Goal: Check status: Check status

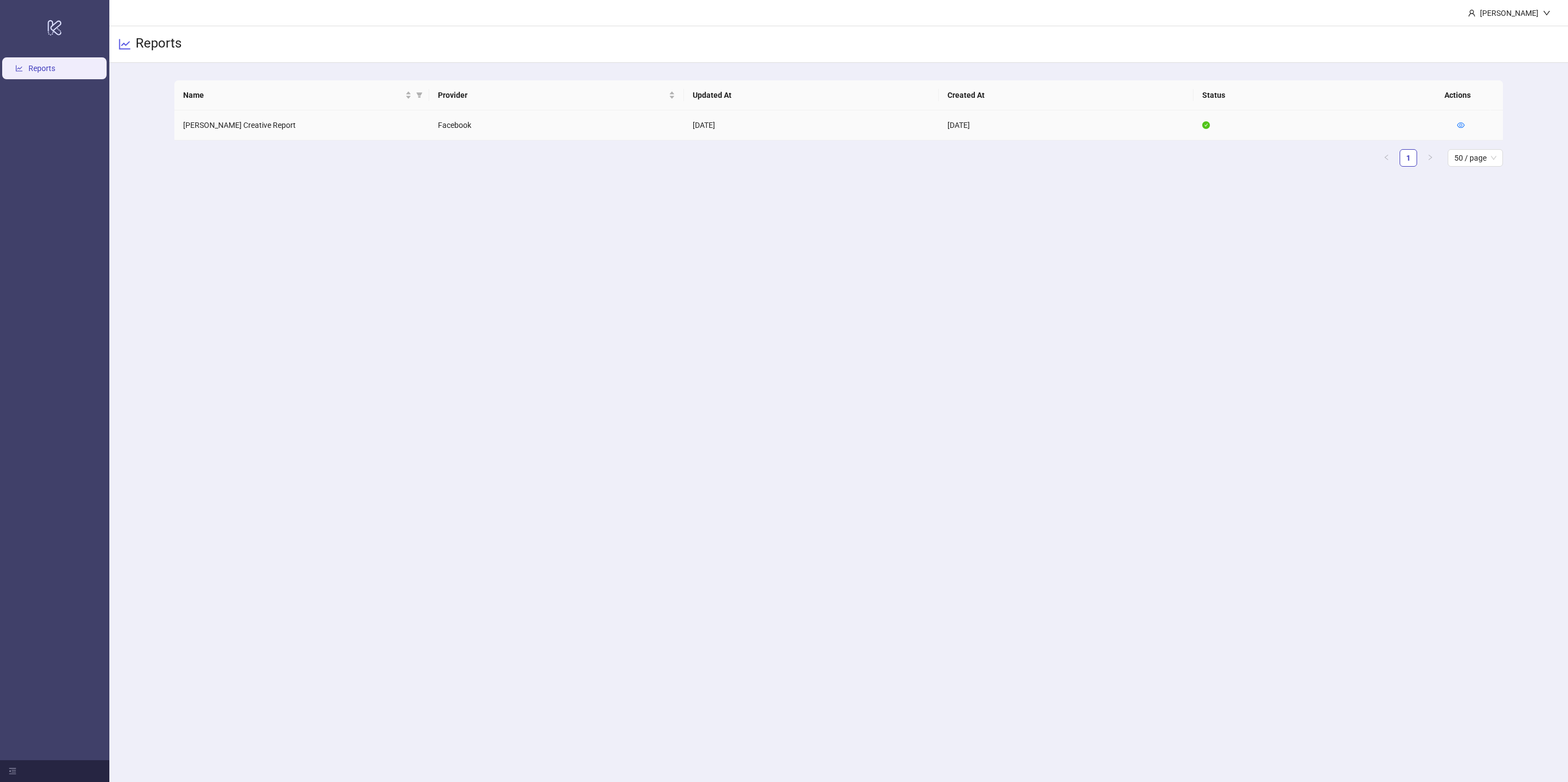
click at [1458, 125] on icon "eye" at bounding box center [1460, 125] width 7 height 7
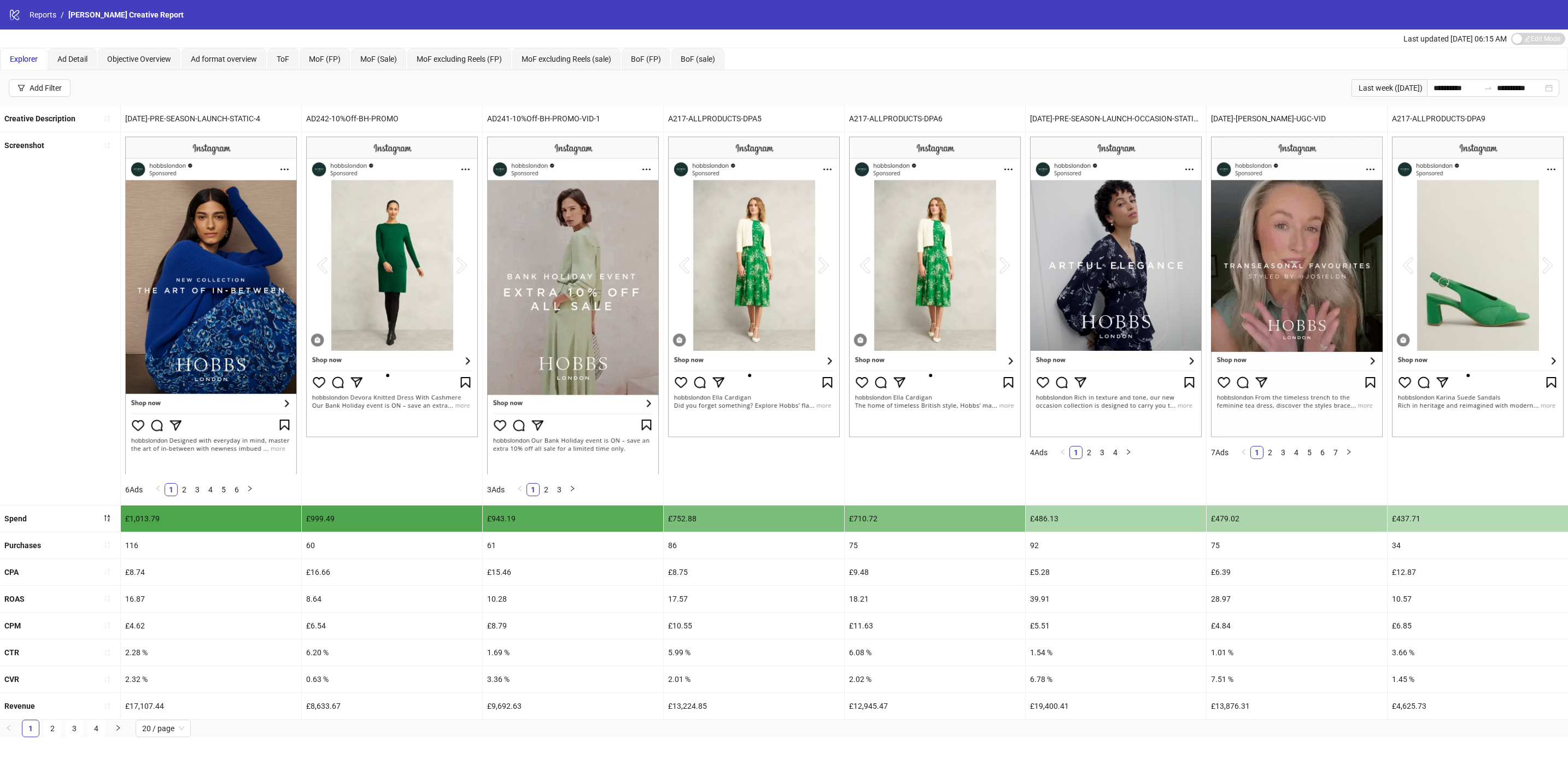
click at [290, 65] on div "ToF" at bounding box center [283, 59] width 31 height 22
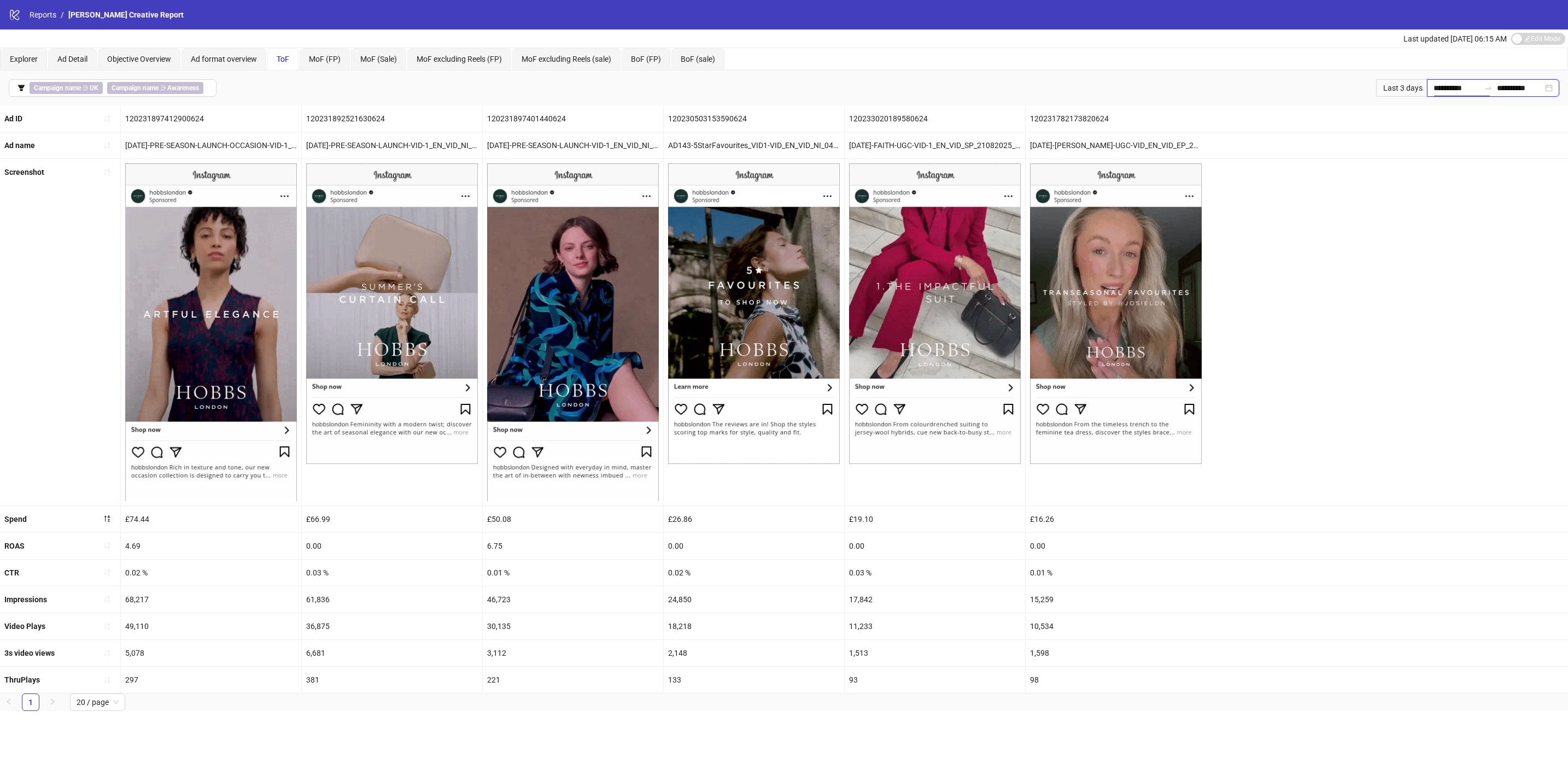
click at [1457, 87] on input "**********" at bounding box center [1456, 88] width 46 height 12
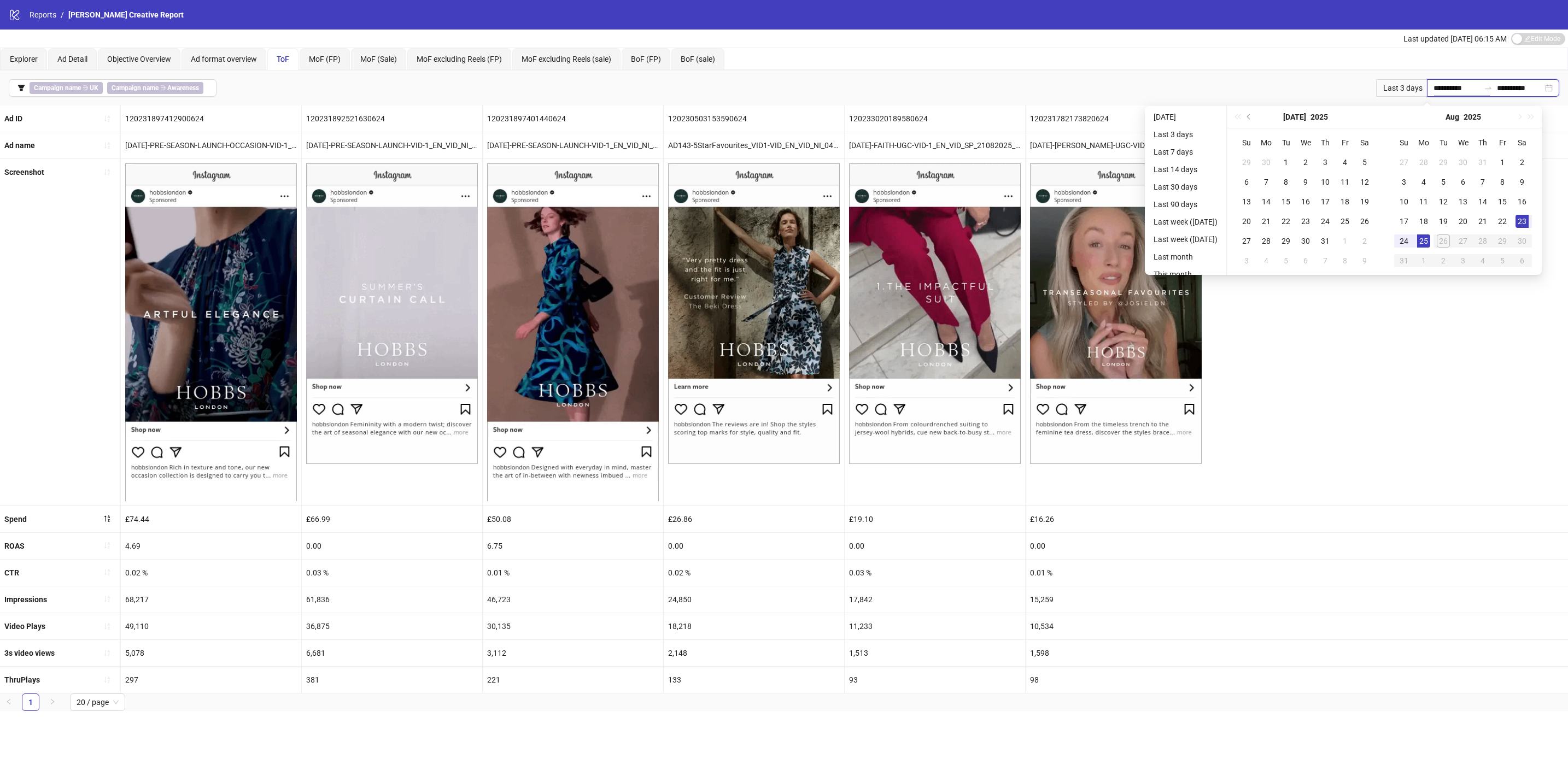
type input "**********"
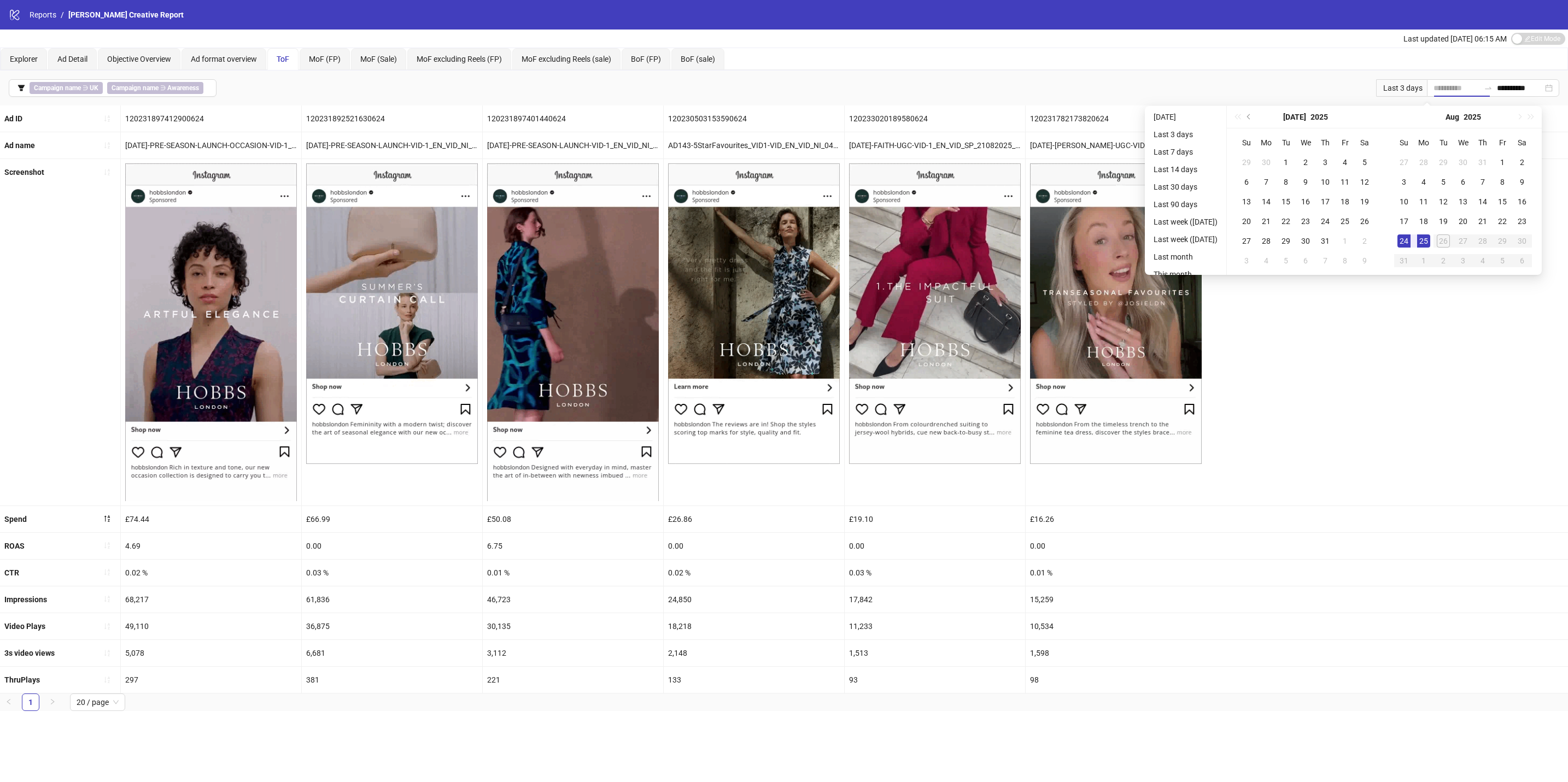
click at [1411, 239] on div "24" at bounding box center [1404, 241] width 13 height 13
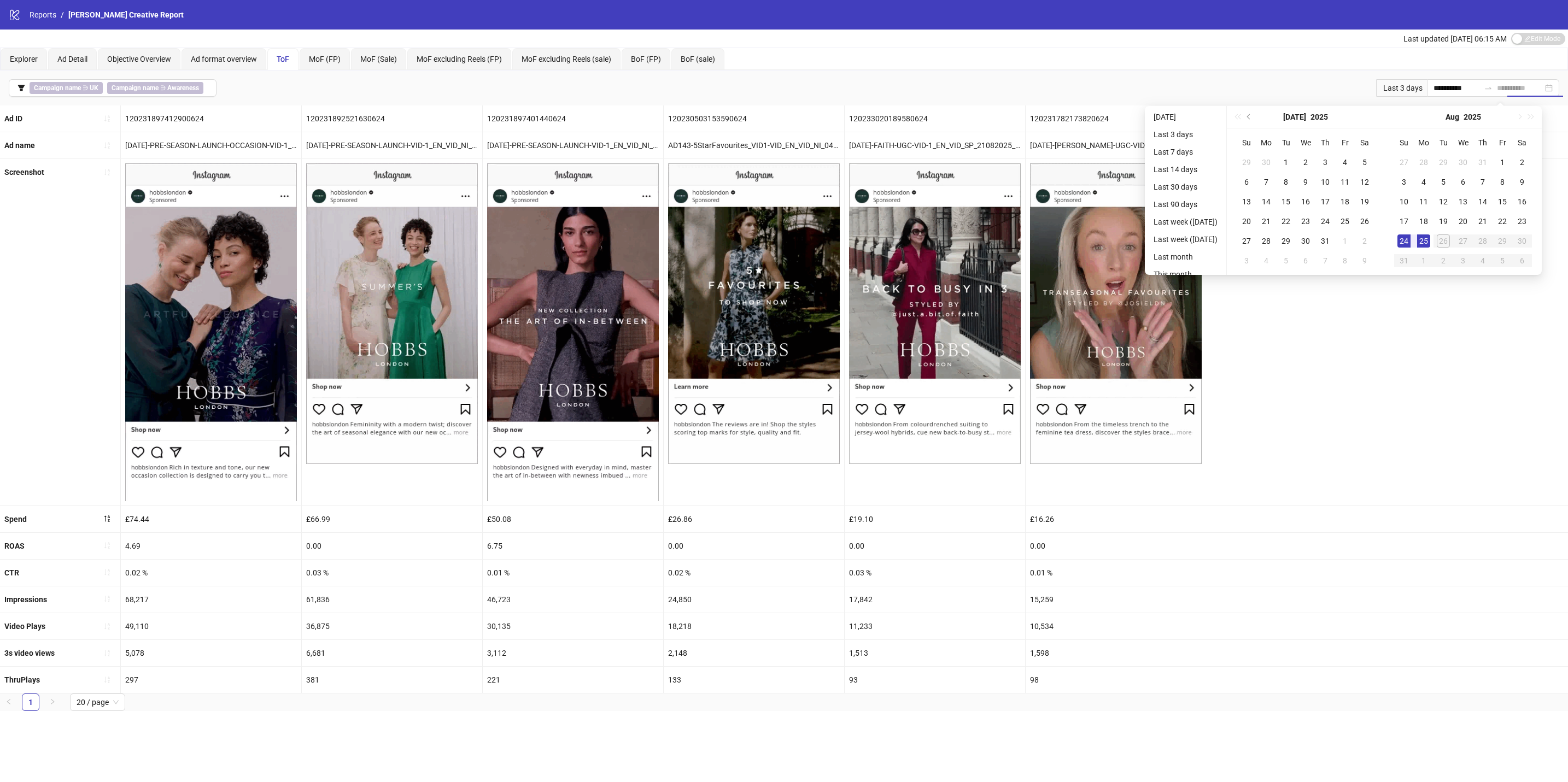
click at [1430, 241] on div "25" at bounding box center [1423, 241] width 13 height 13
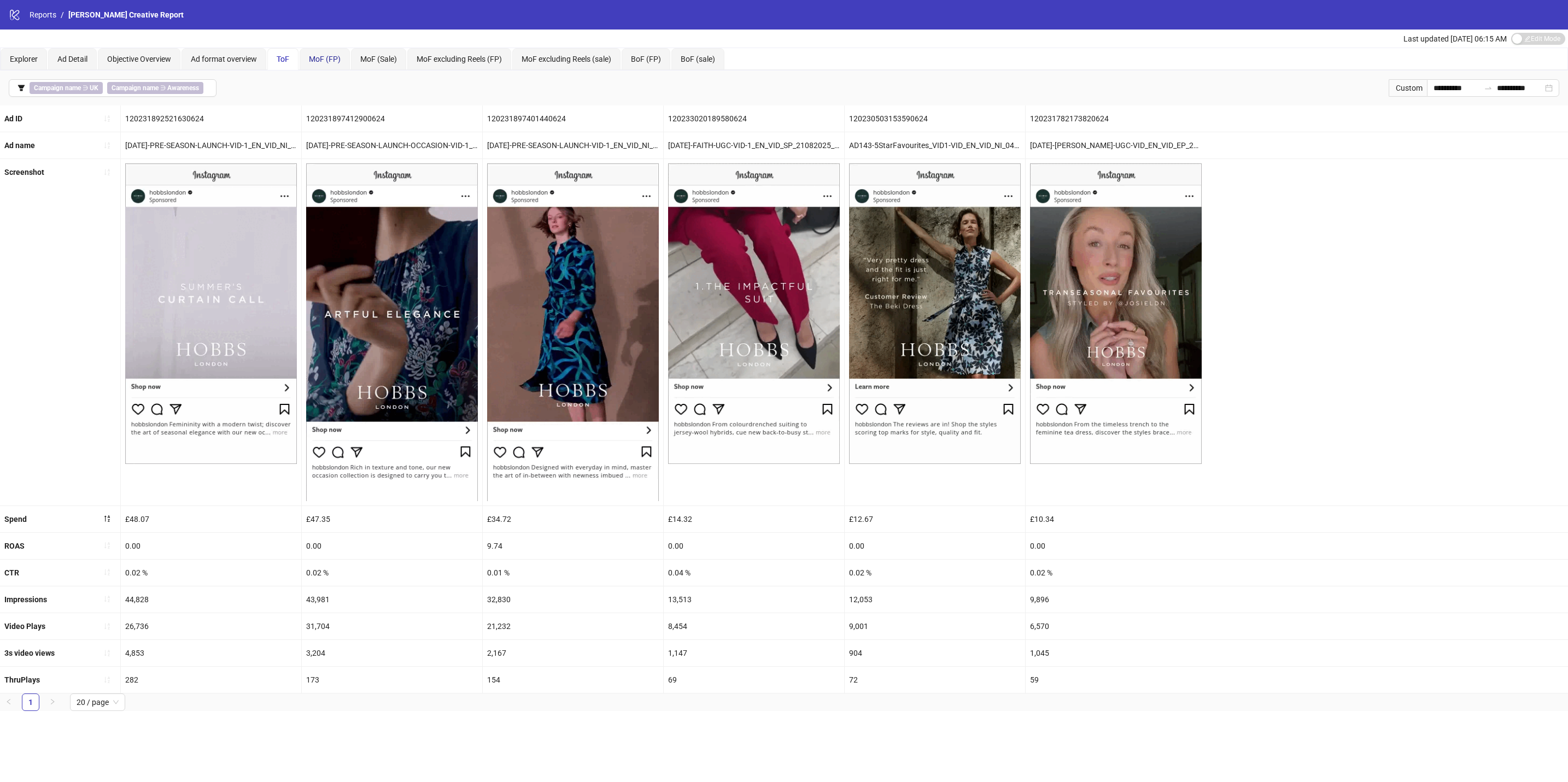
click at [318, 57] on span "MoF (FP)" at bounding box center [325, 59] width 32 height 9
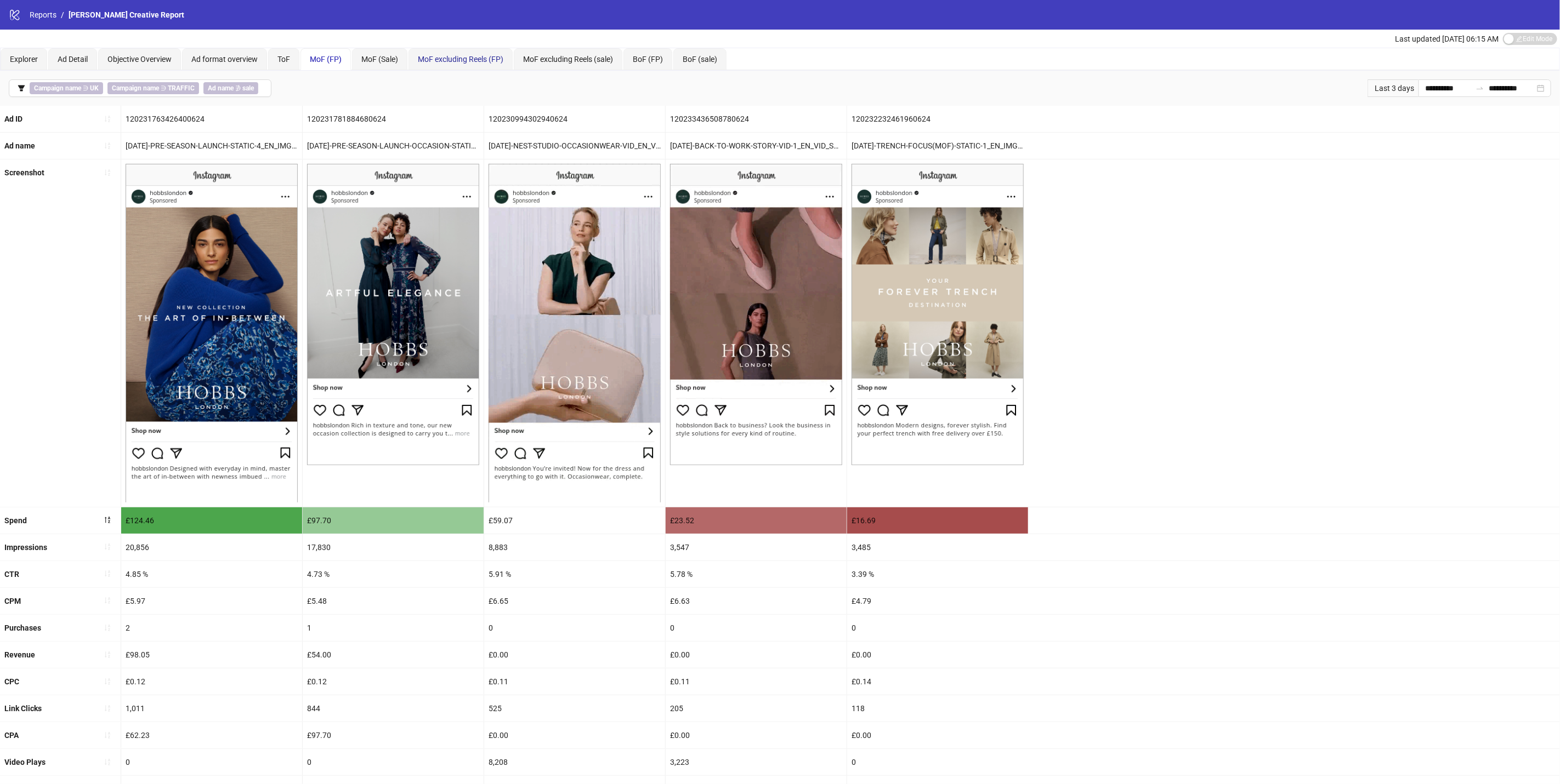
click at [486, 55] on span "MoF excluding Reels (FP)" at bounding box center [460, 59] width 85 height 9
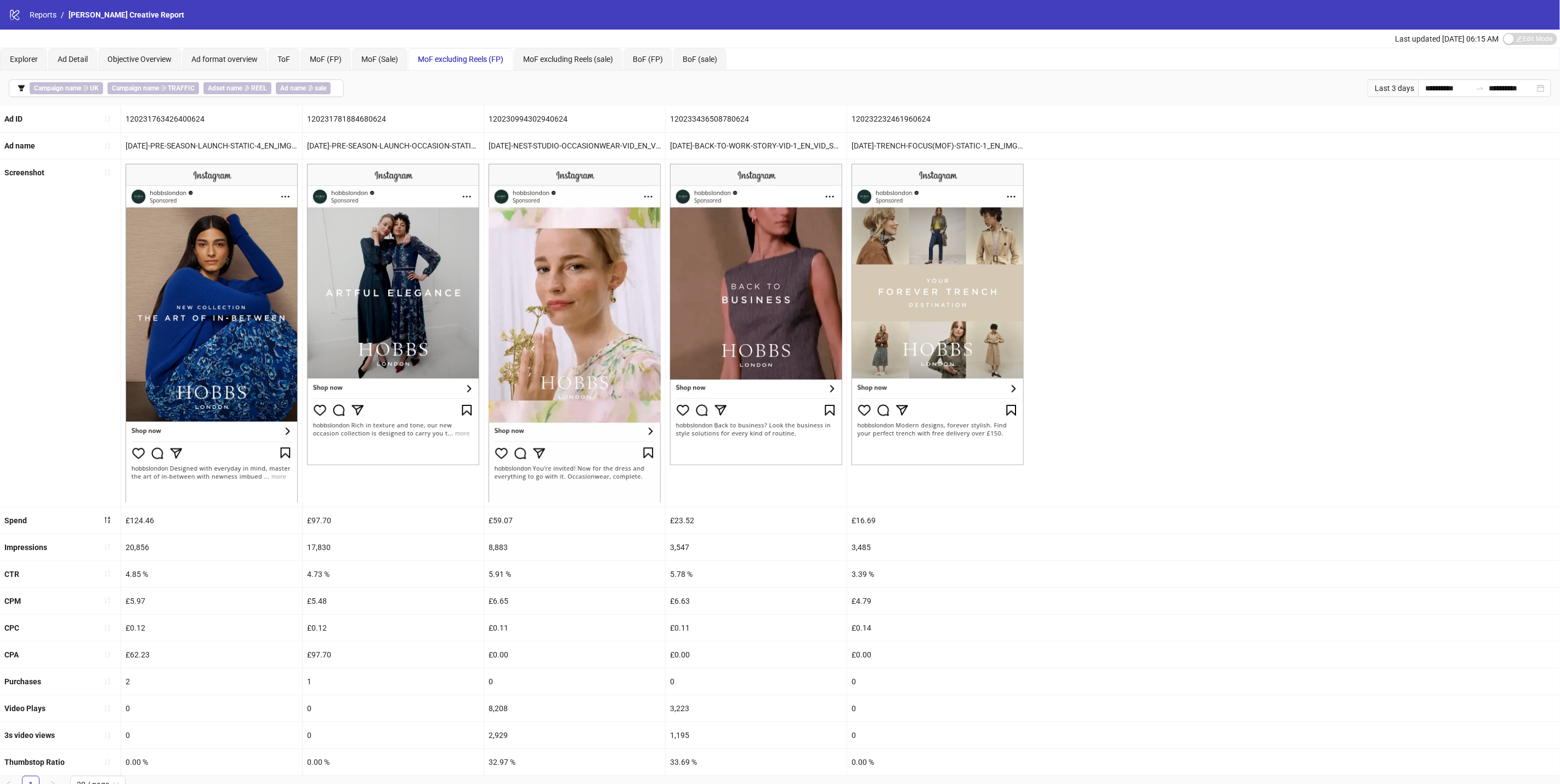
click at [565, 51] on div "MoF excluding Reels (sale)" at bounding box center [568, 59] width 109 height 22
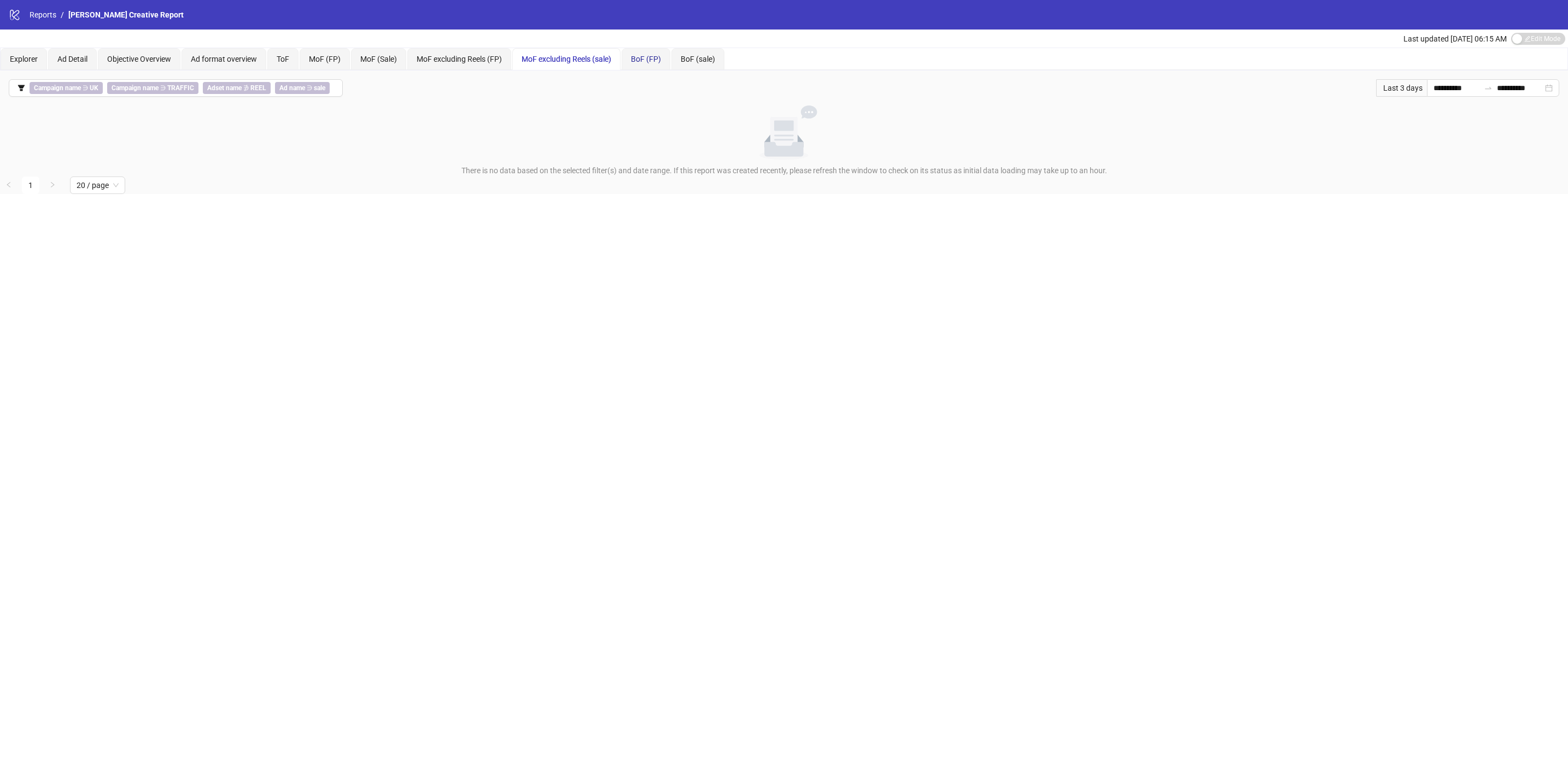
click at [661, 58] on span "BoF (FP)" at bounding box center [646, 59] width 30 height 9
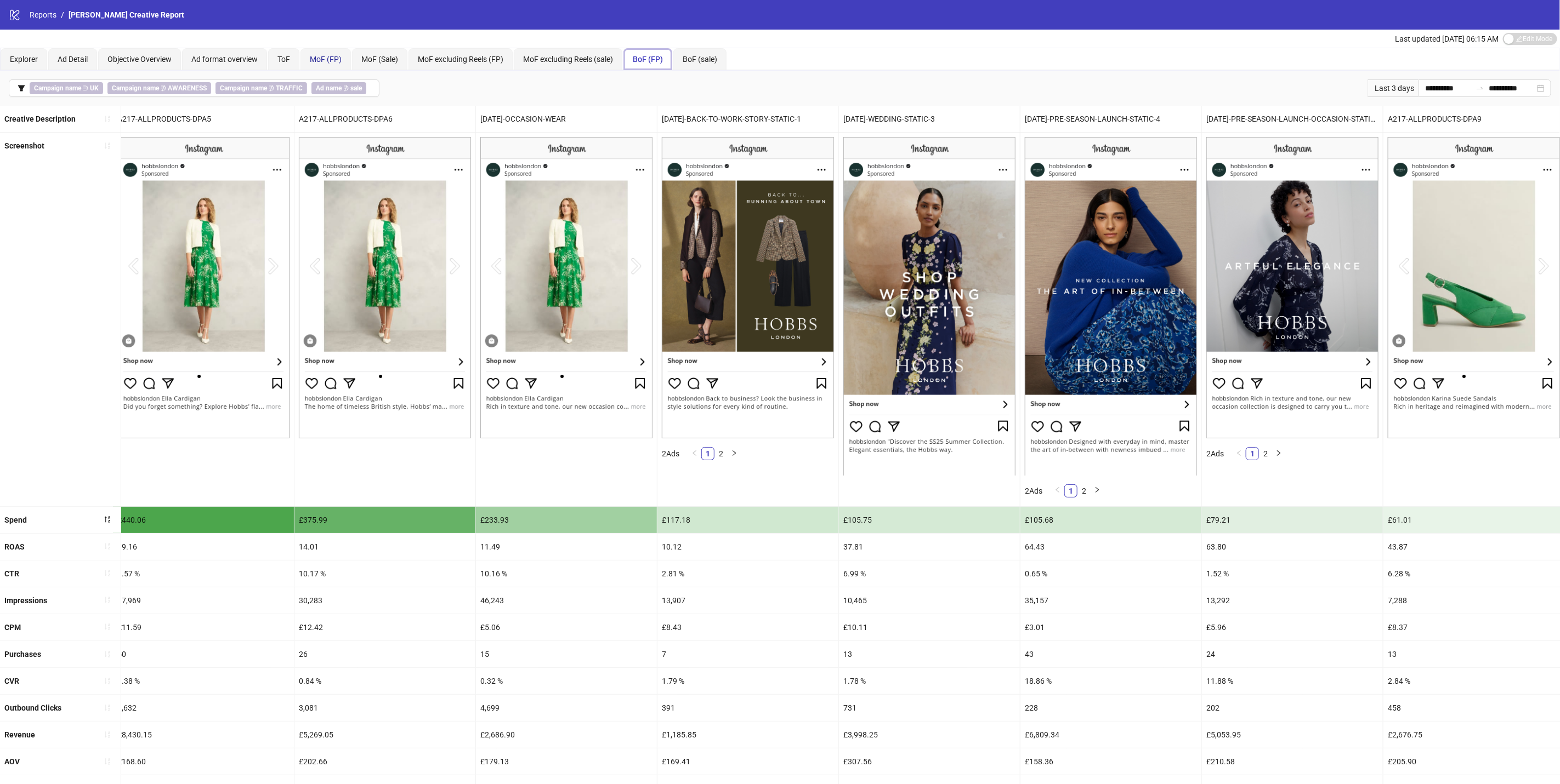
click at [326, 57] on span "MoF (FP)" at bounding box center [326, 59] width 32 height 9
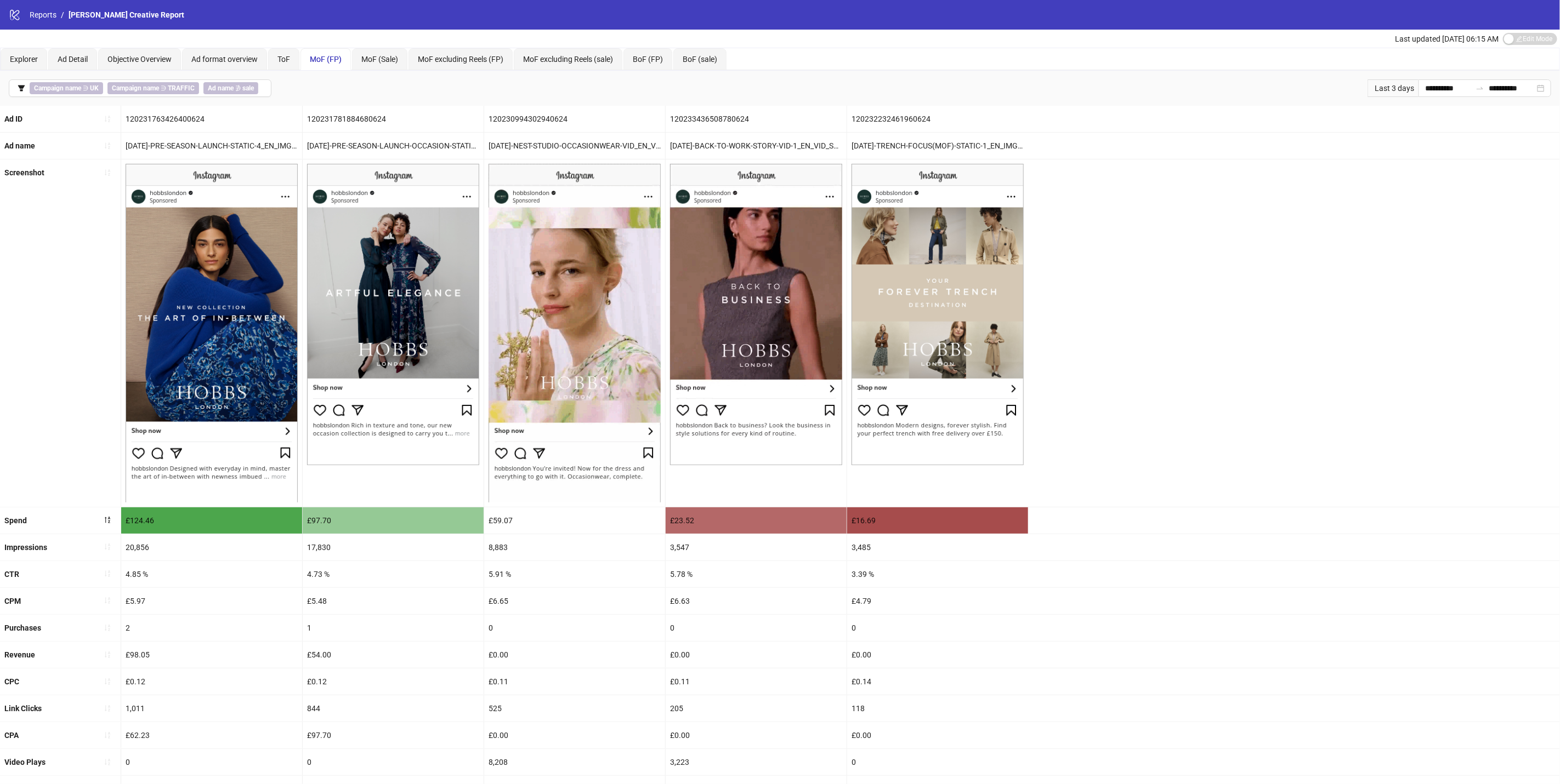
click at [295, 57] on div "ToF" at bounding box center [284, 59] width 31 height 22
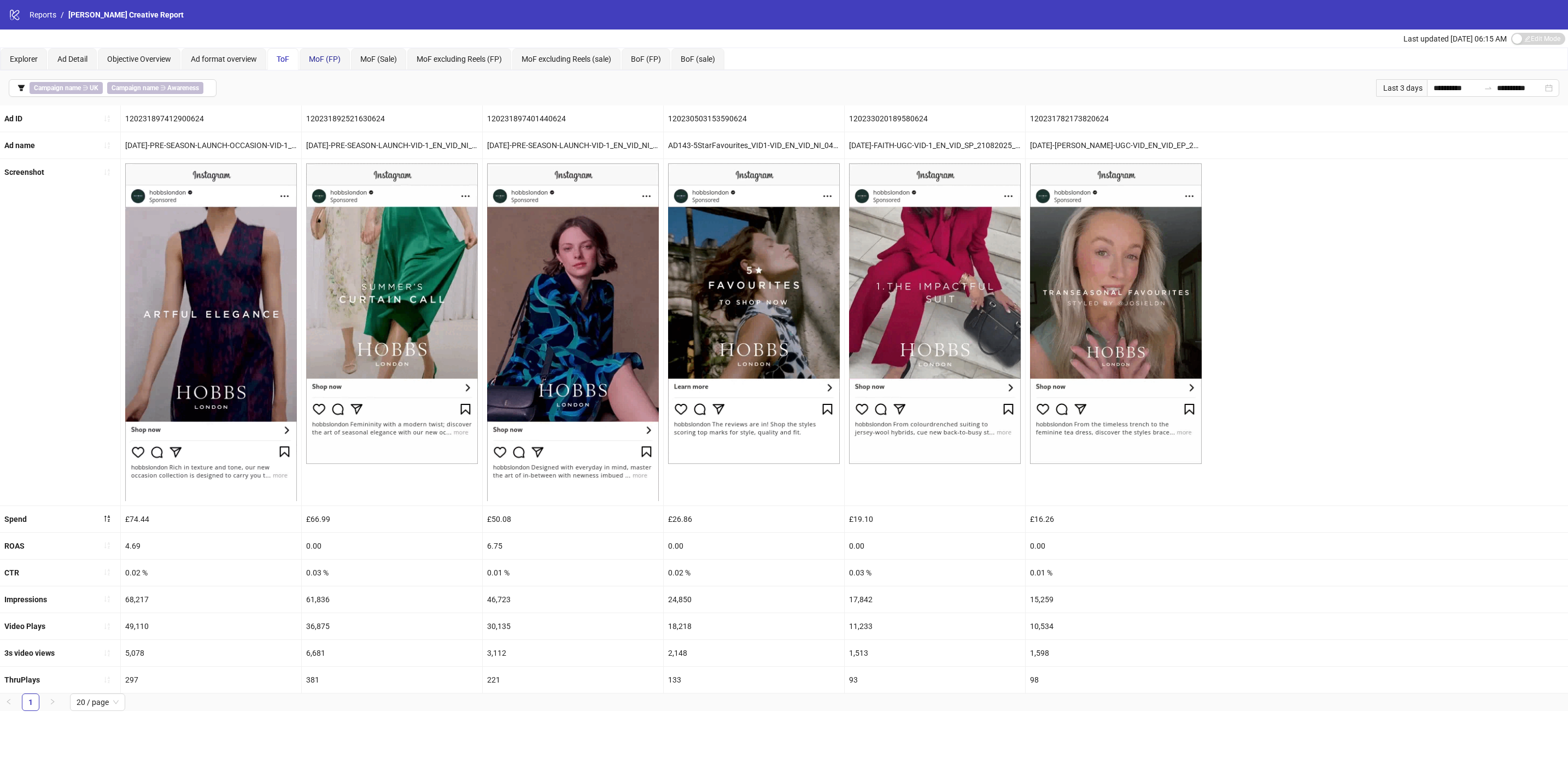
click at [327, 56] on span "MoF (FP)" at bounding box center [325, 59] width 32 height 9
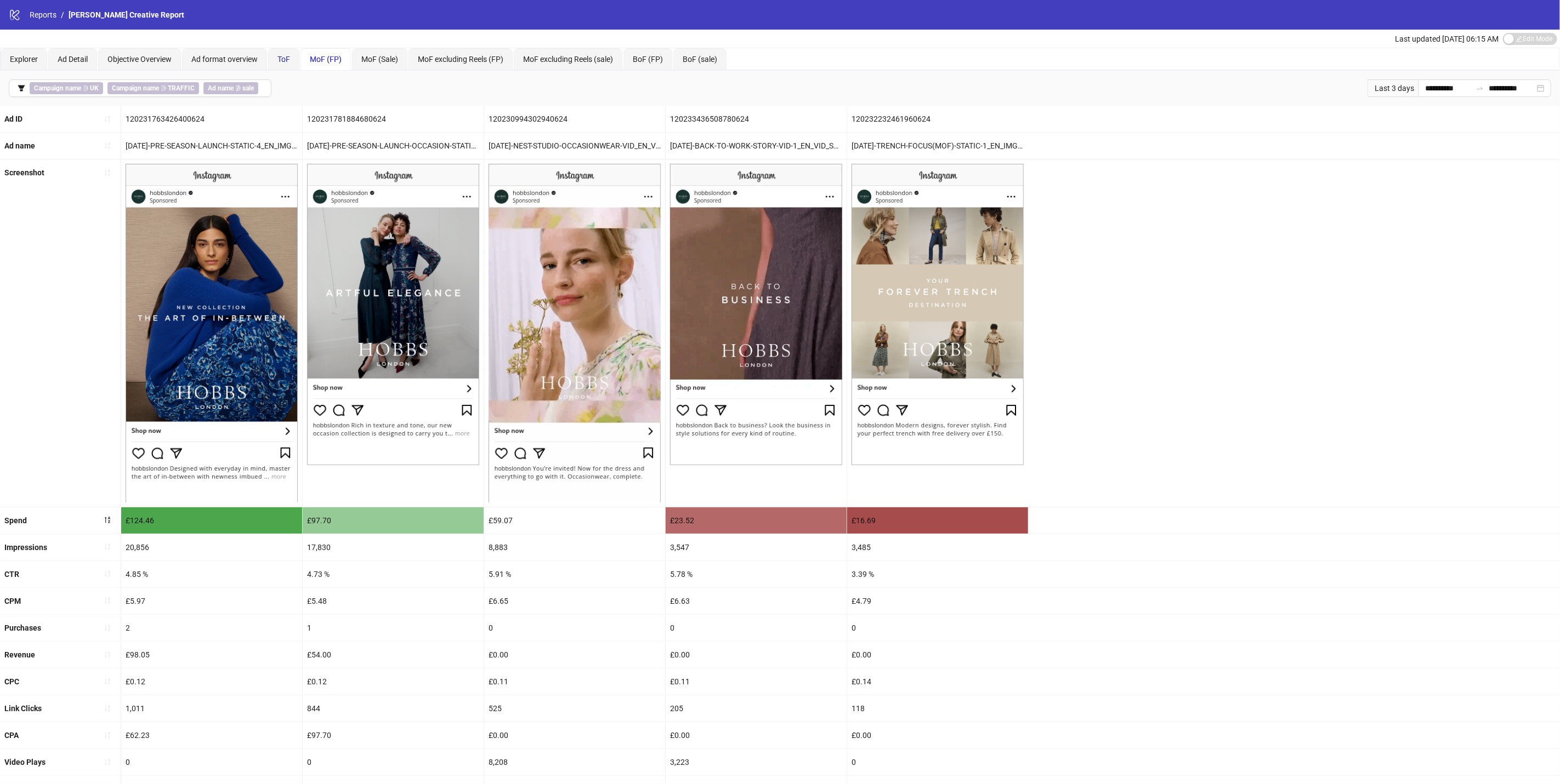
click at [285, 63] on div "ToF" at bounding box center [284, 59] width 12 height 12
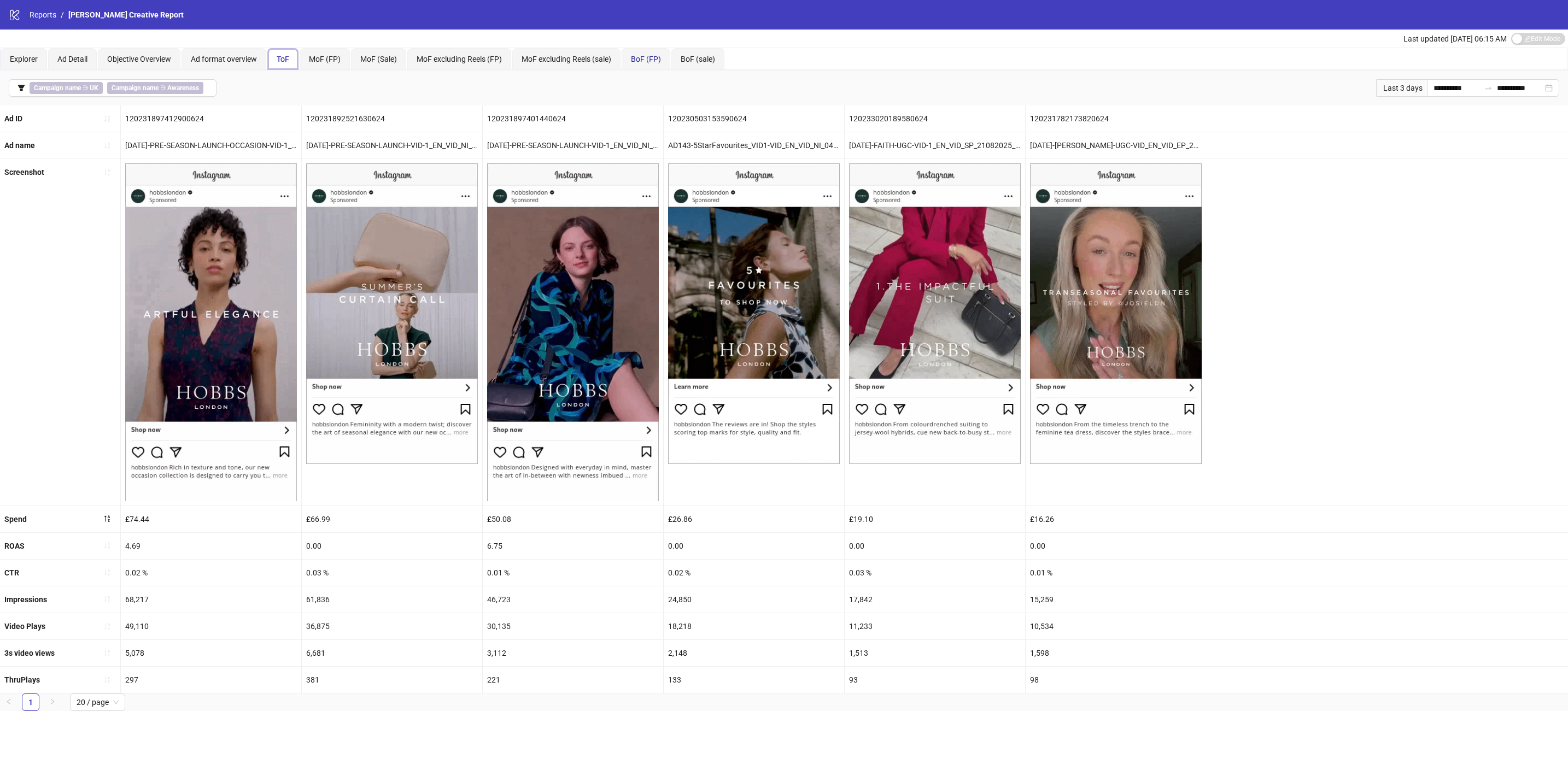
click at [661, 56] on span "BoF (FP)" at bounding box center [646, 59] width 30 height 9
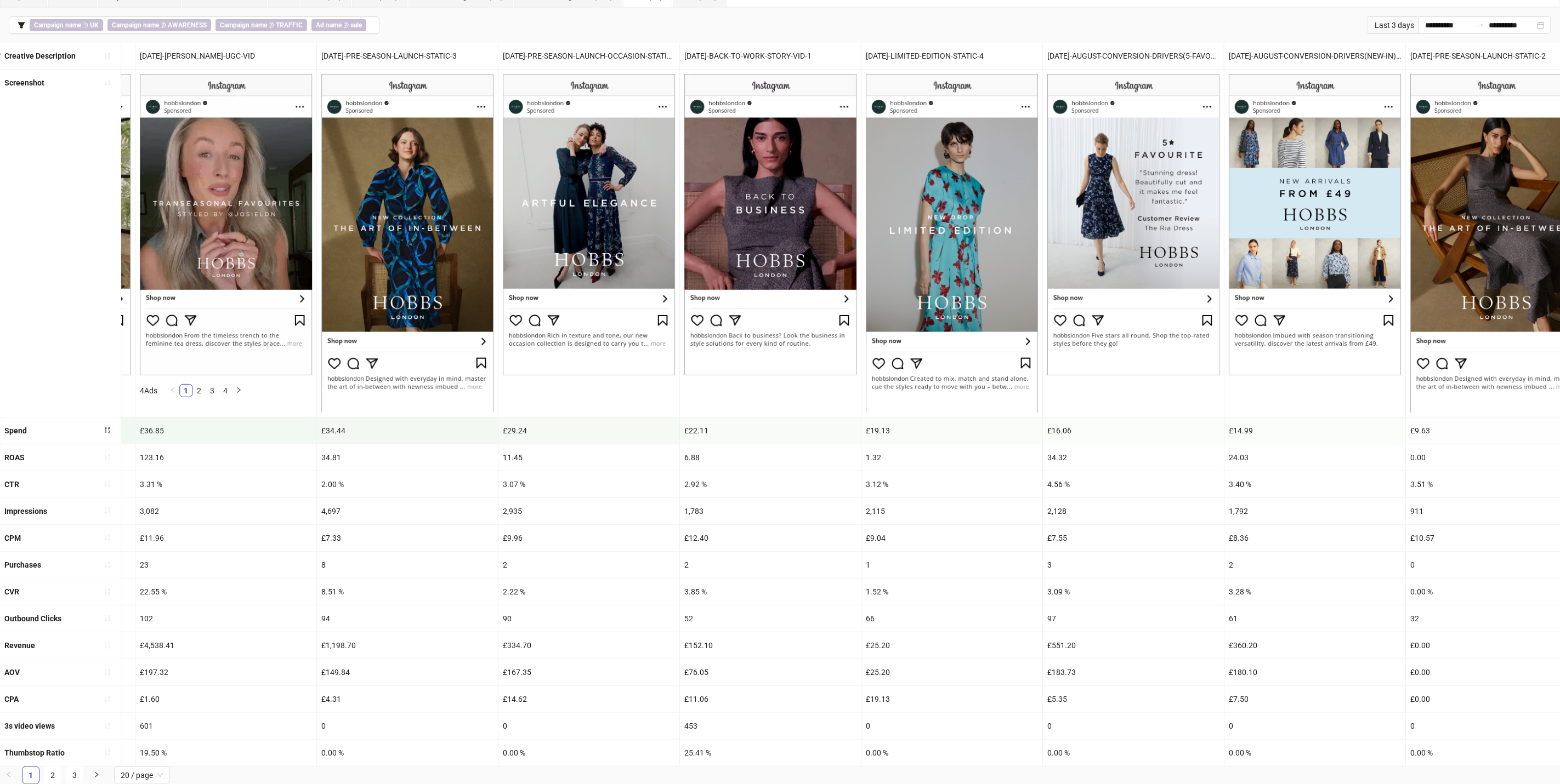
scroll to position [0, 2196]
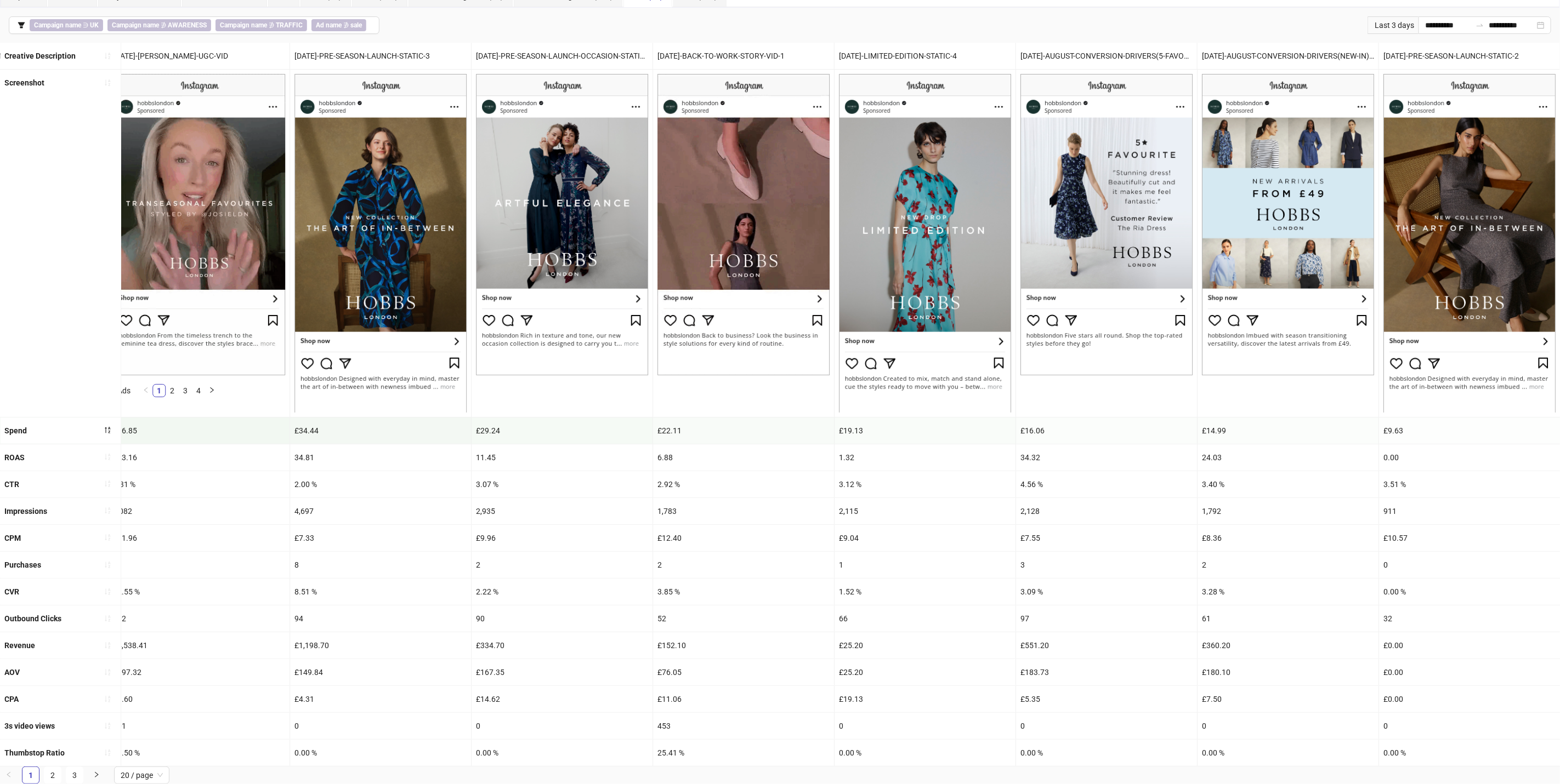
click at [719, 152] on img at bounding box center [743, 224] width 172 height 301
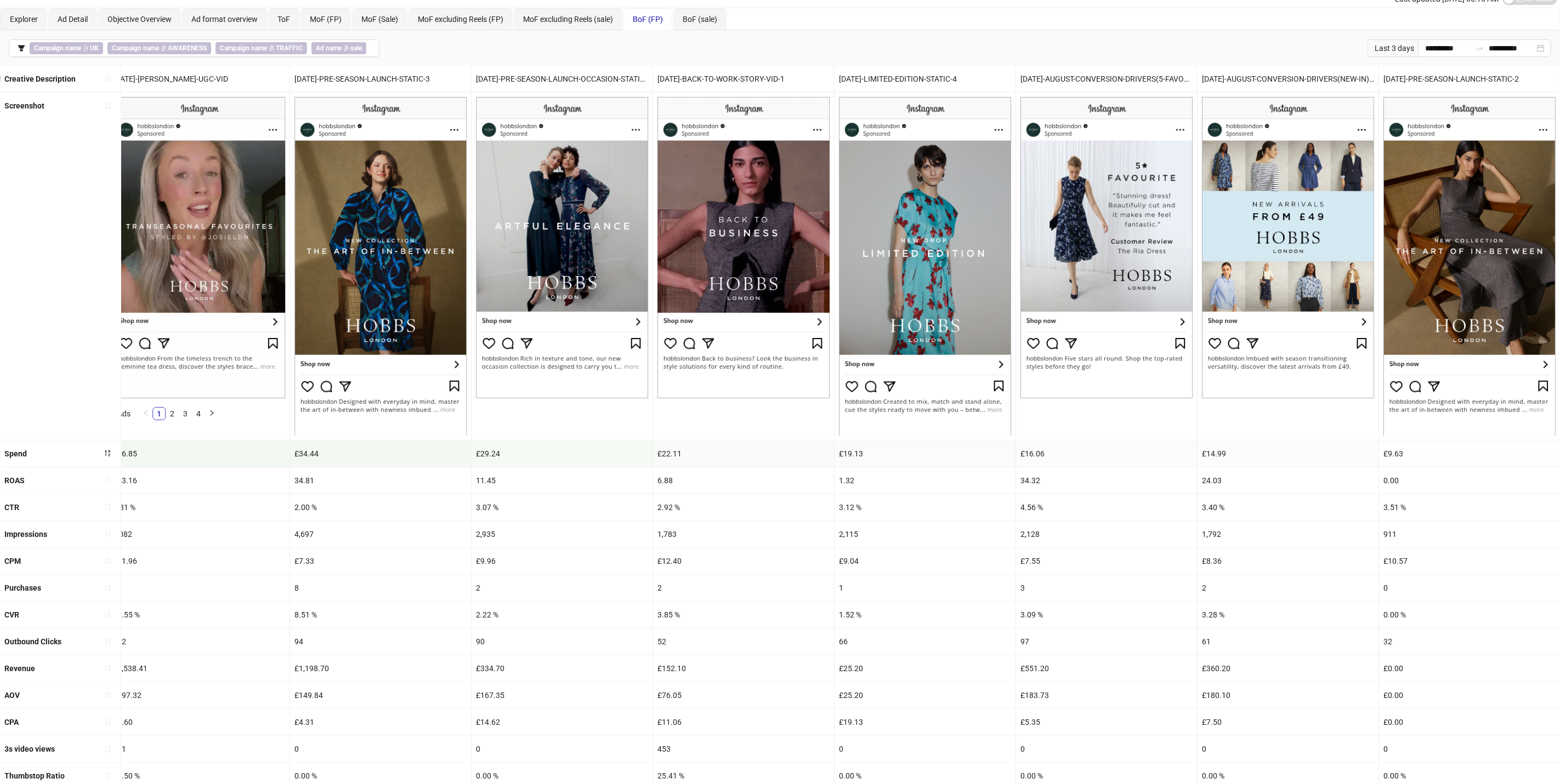
scroll to position [0, 0]
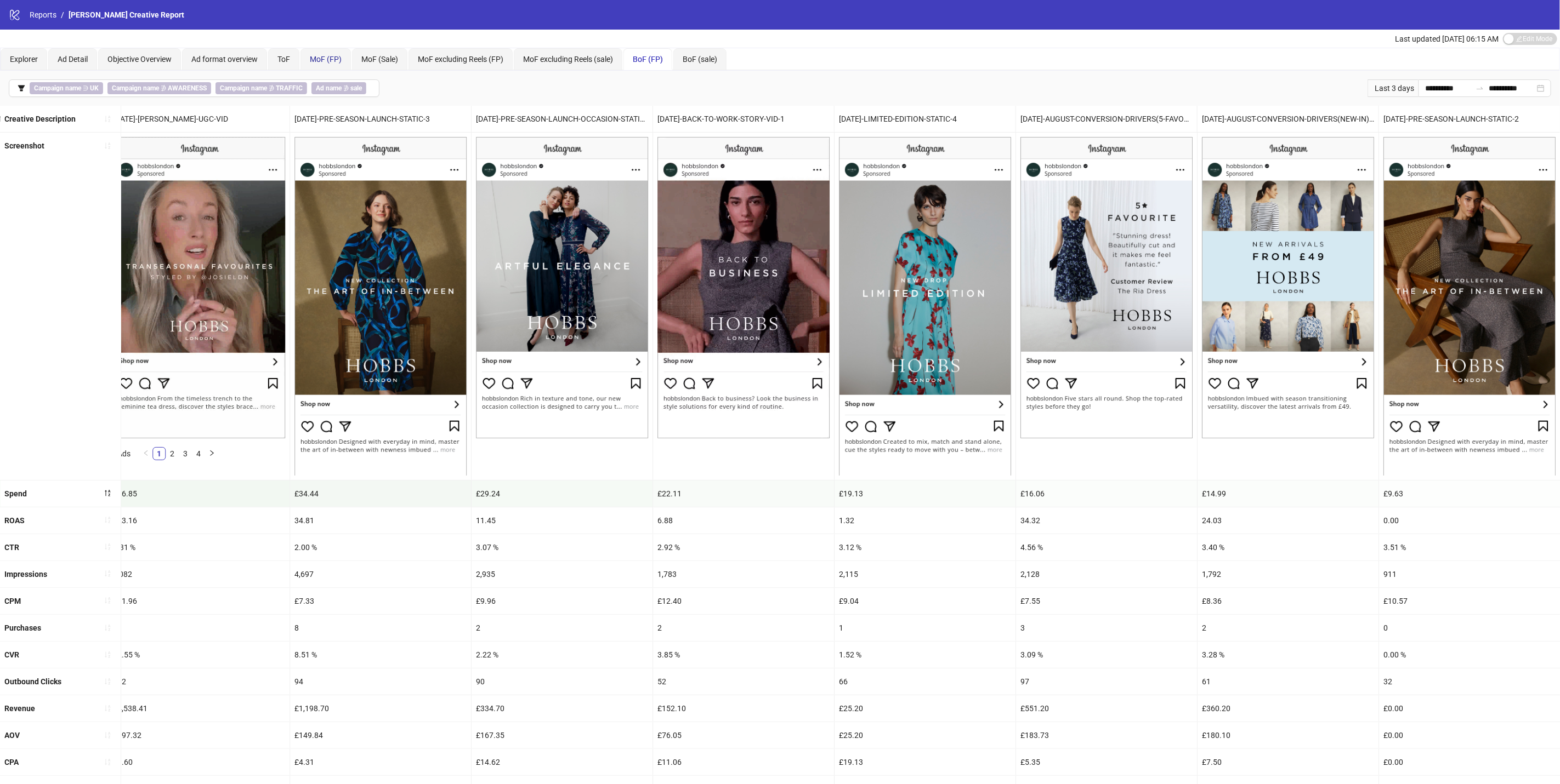
click at [336, 59] on span "MoF (FP)" at bounding box center [326, 59] width 32 height 9
